Goal: Transaction & Acquisition: Purchase product/service

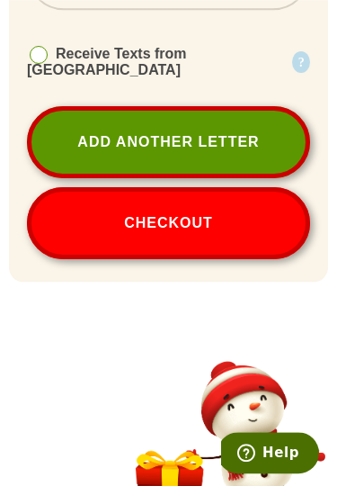
click at [239, 187] on button "Checkout" at bounding box center [168, 223] width 283 height 72
select select
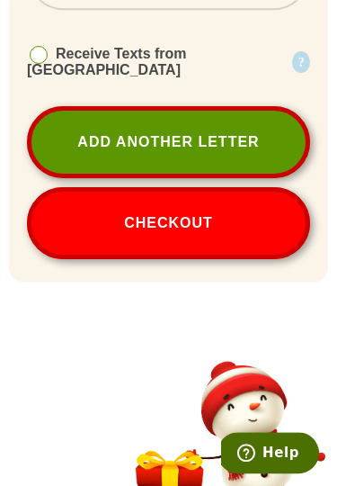
scroll to position [3176, 0]
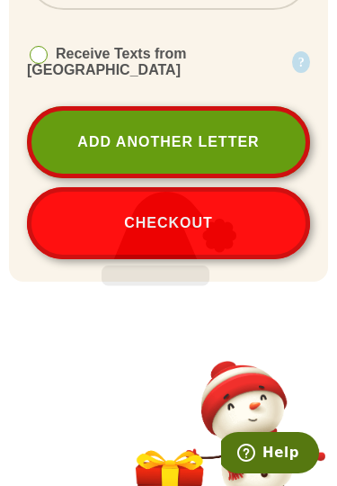
select select
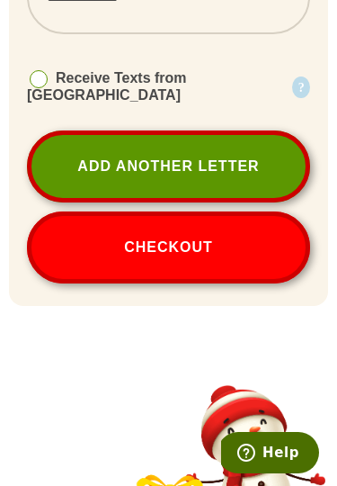
scroll to position [3319, 0]
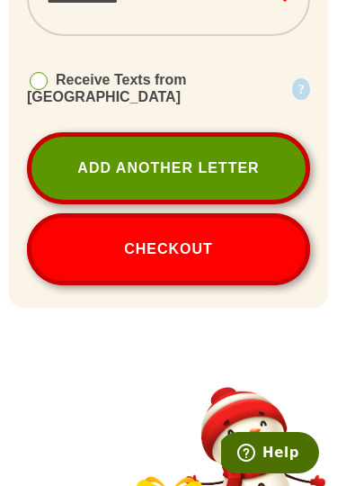
click at [228, 213] on button "Checkout" at bounding box center [168, 249] width 283 height 72
select select
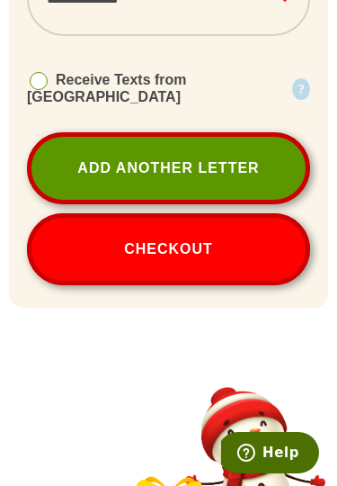
select select
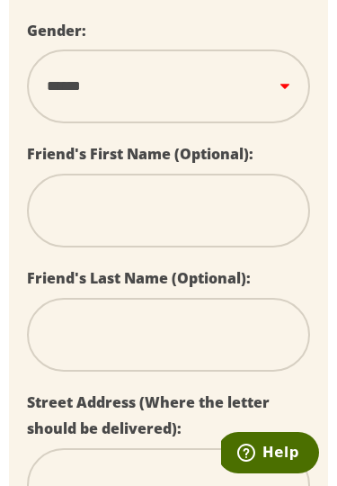
scroll to position [501, 0]
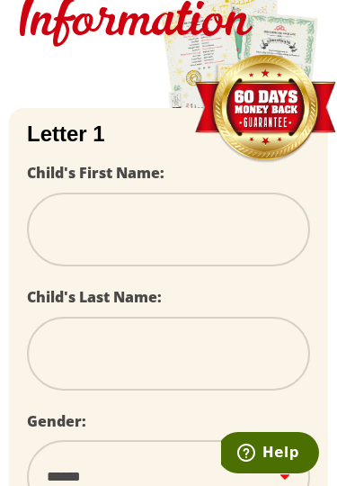
scroll to position [111, 0]
